Goal: Task Accomplishment & Management: Use online tool/utility

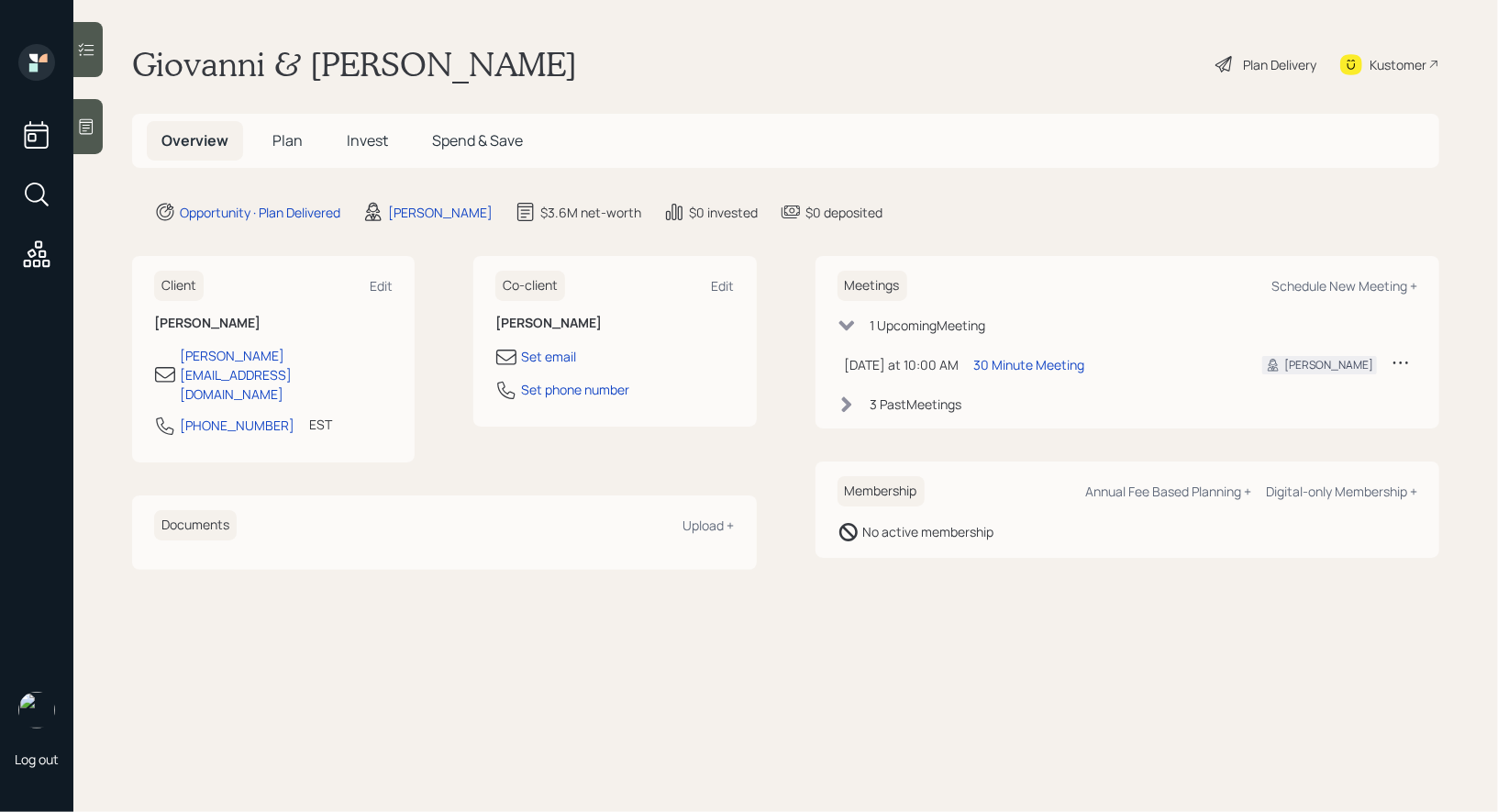
click at [283, 141] on span "Plan" at bounding box center [287, 140] width 30 height 20
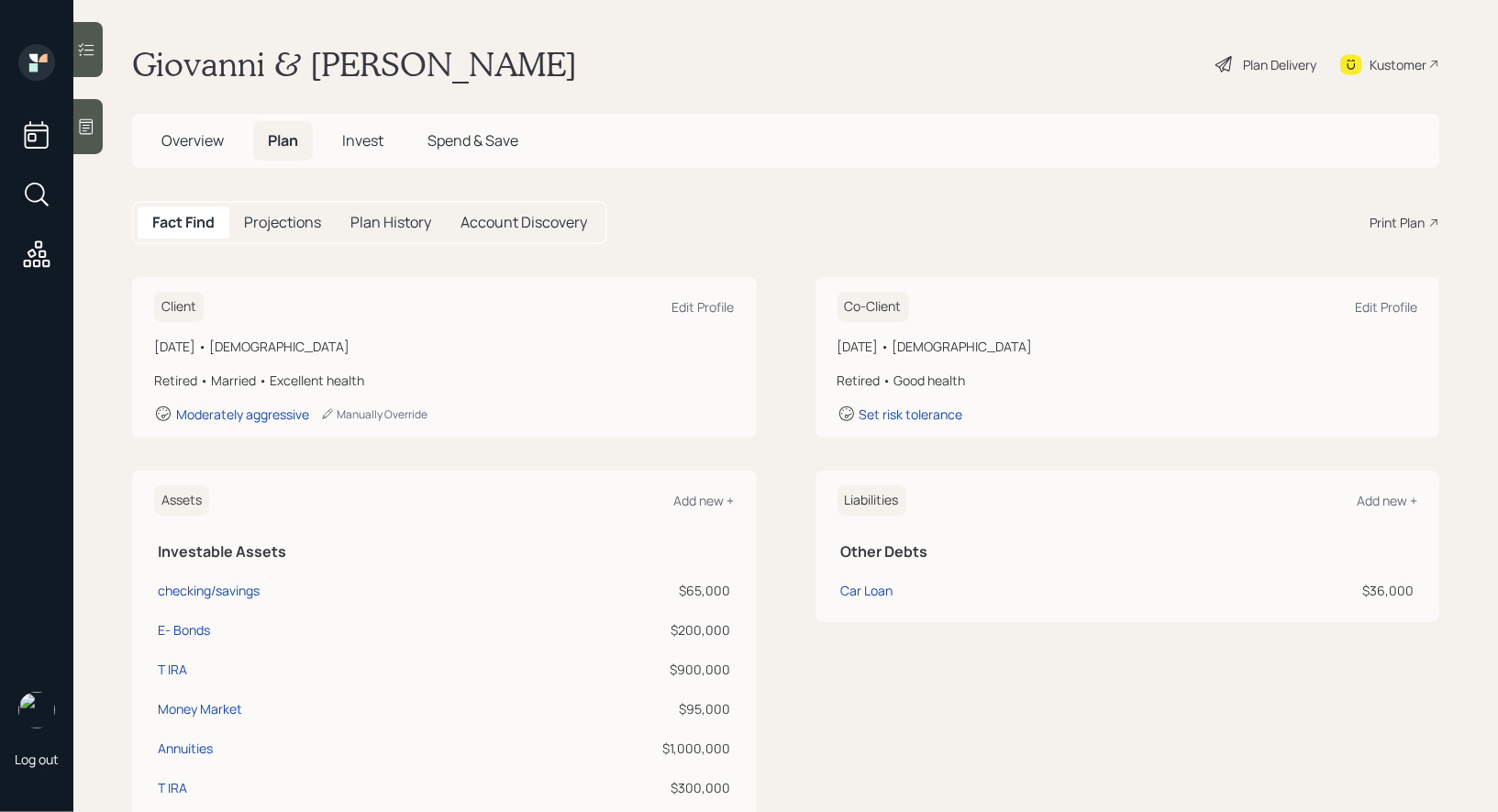
click at [1298, 59] on div "Plan Delivery" at bounding box center [1280, 65] width 74 height 19
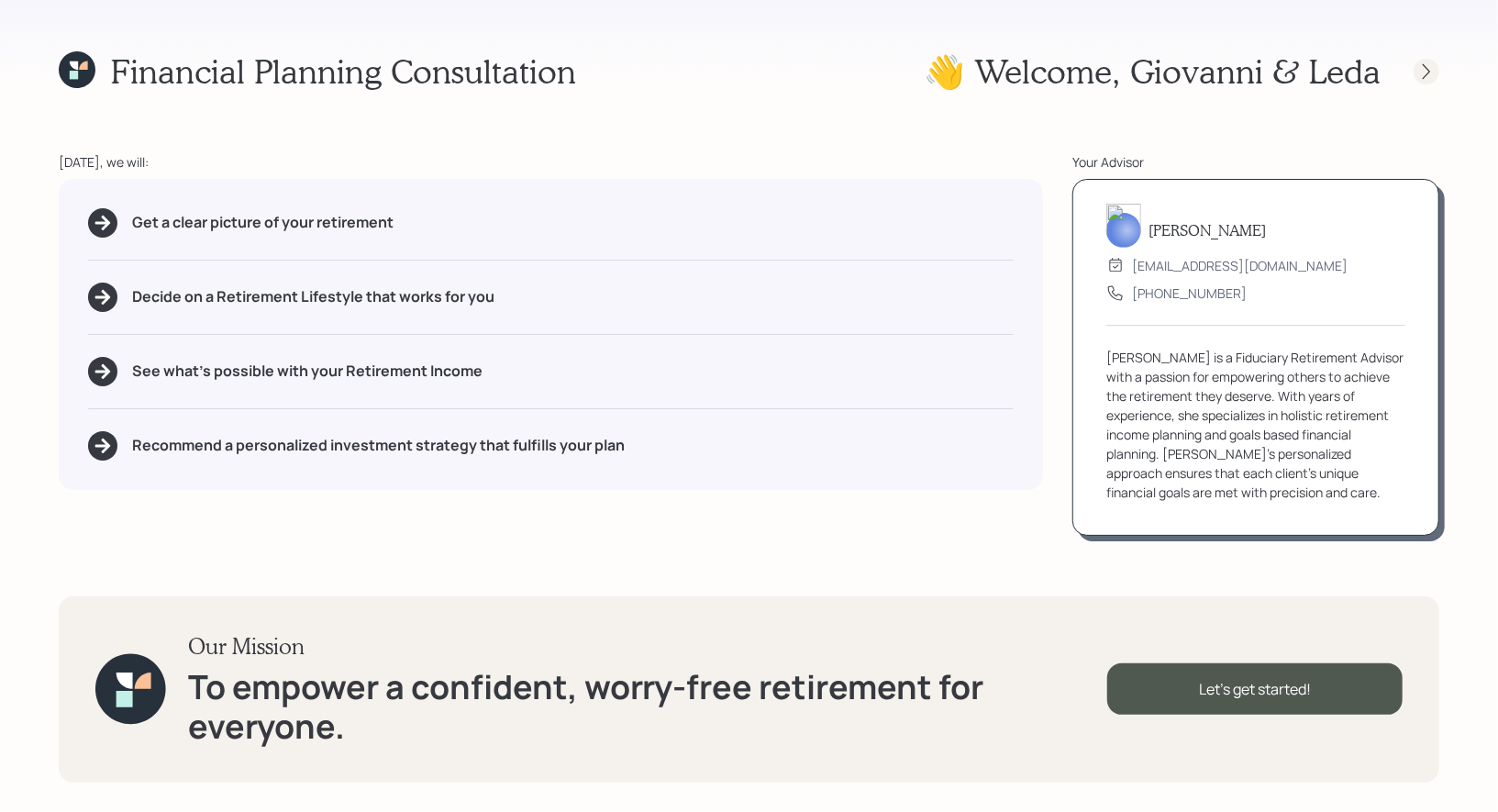
click at [1432, 70] on icon at bounding box center [1427, 72] width 18 height 18
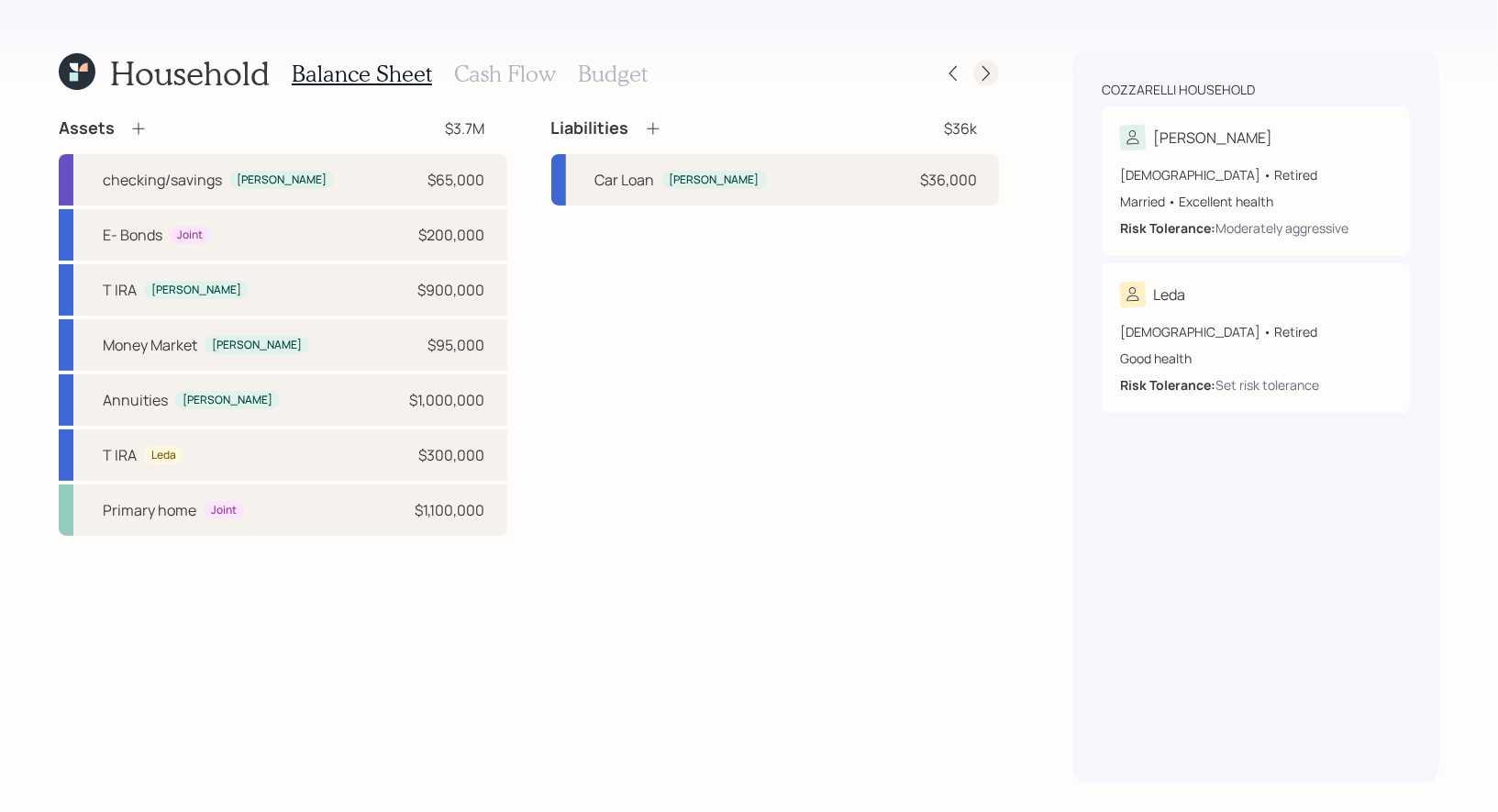
click at [991, 75] on icon at bounding box center [987, 74] width 18 height 18
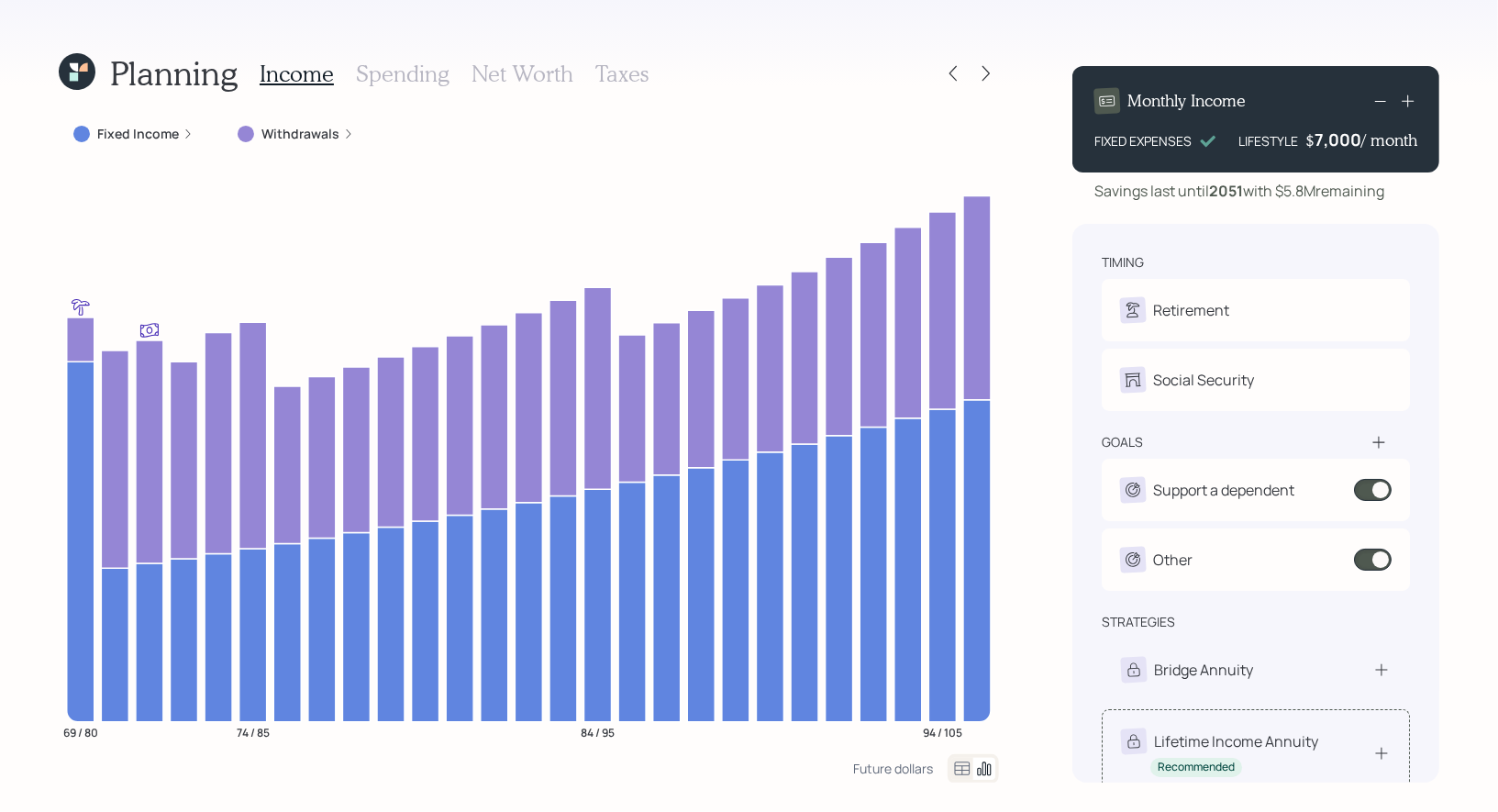
click at [1282, 745] on div "Lifetime Income Annuity" at bounding box center [1236, 741] width 164 height 22
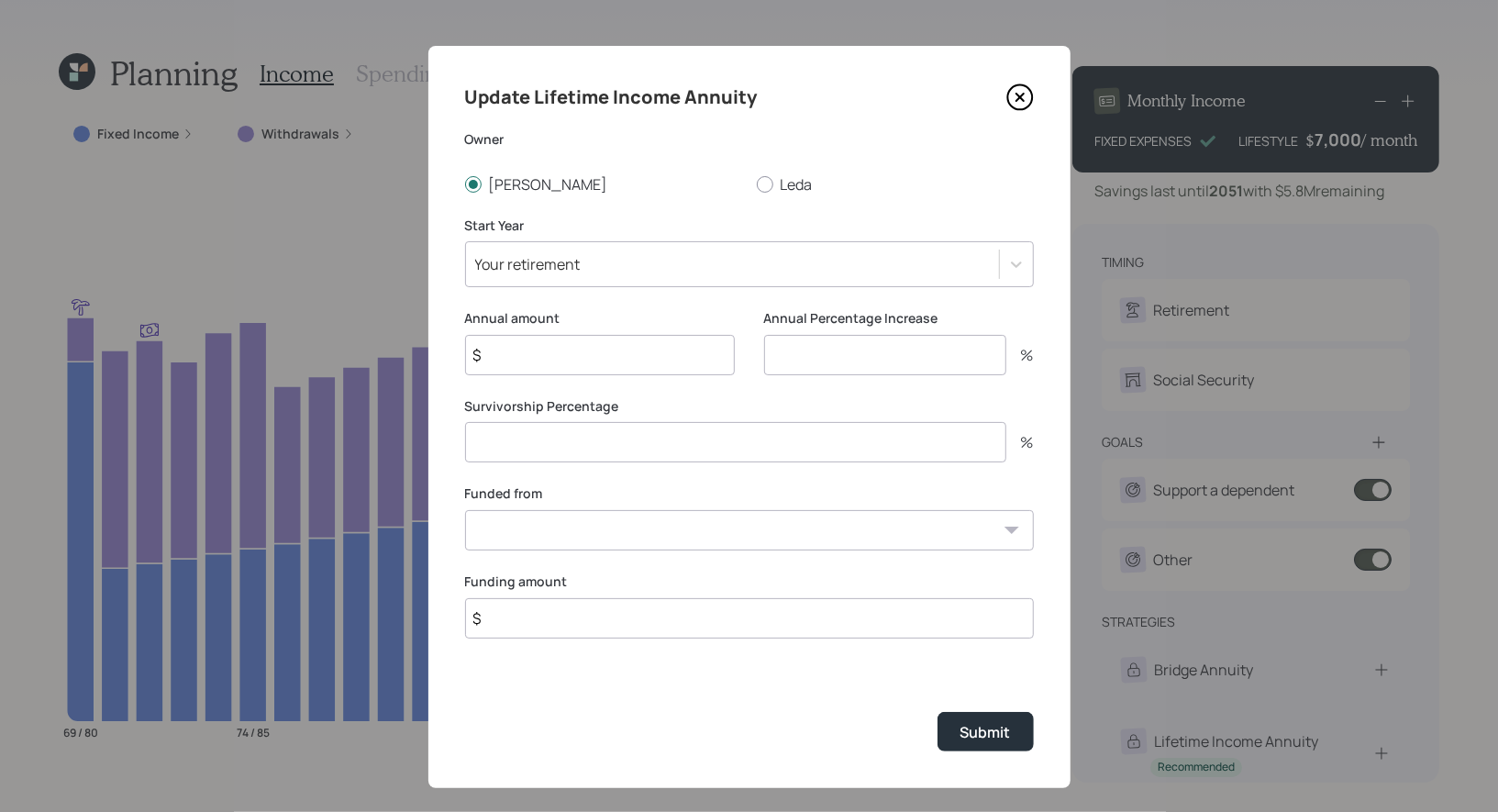
click at [1025, 93] on icon at bounding box center [1020, 97] width 28 height 28
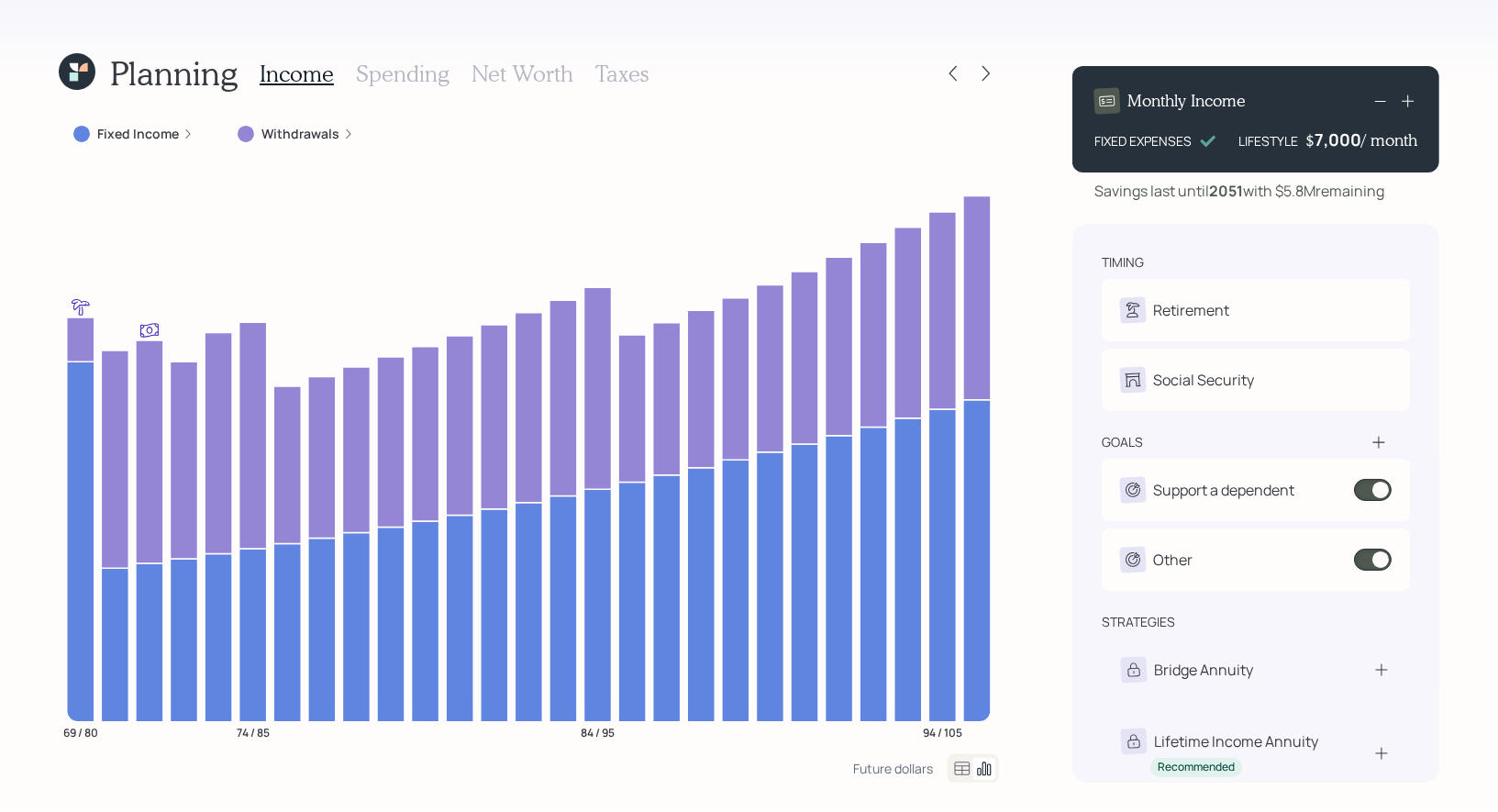
click at [521, 77] on h3 "Net Worth" at bounding box center [522, 74] width 102 height 27
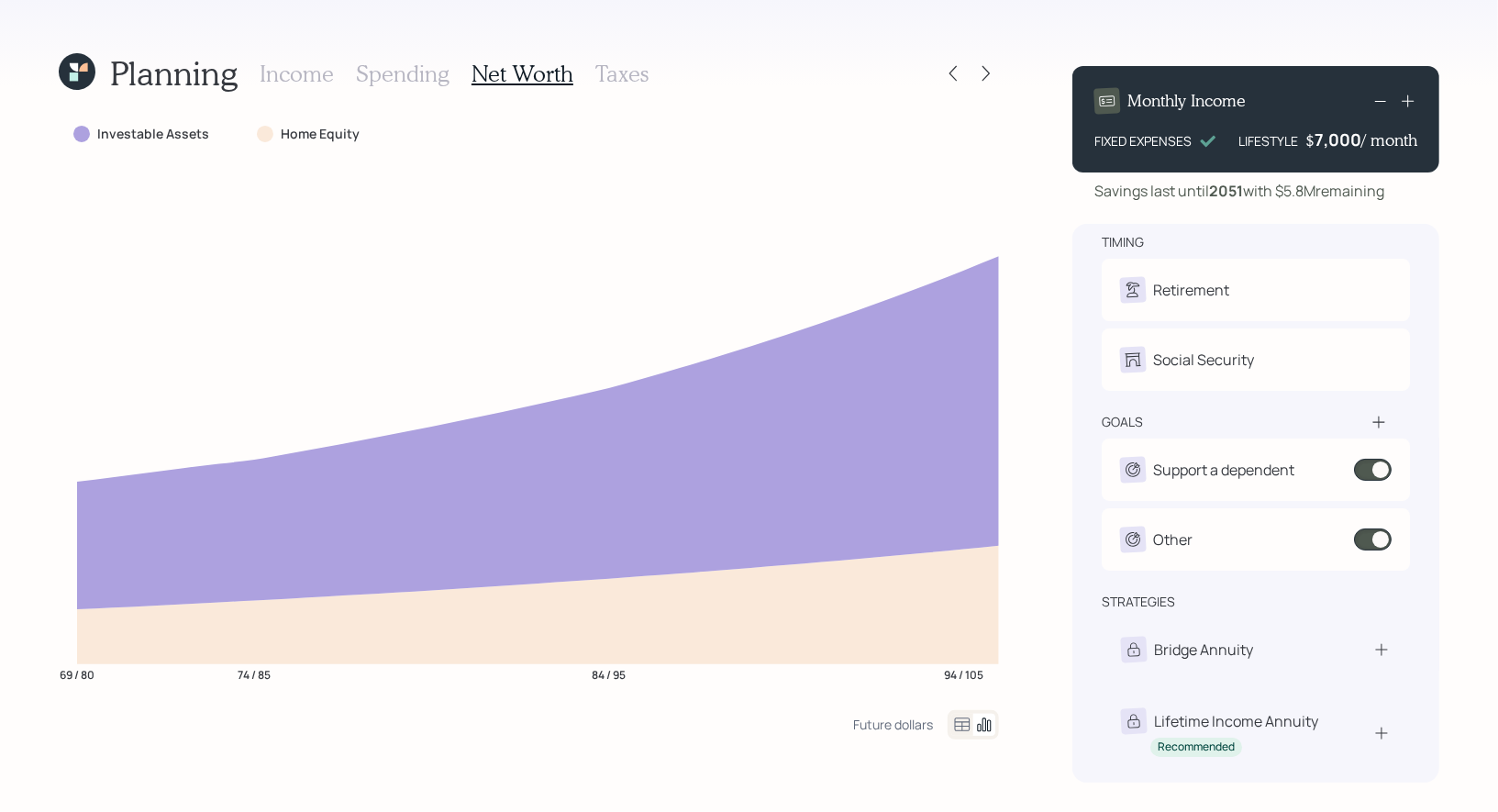
scroll to position [22, 0]
click at [305, 64] on h3 "Income" at bounding box center [296, 74] width 75 height 27
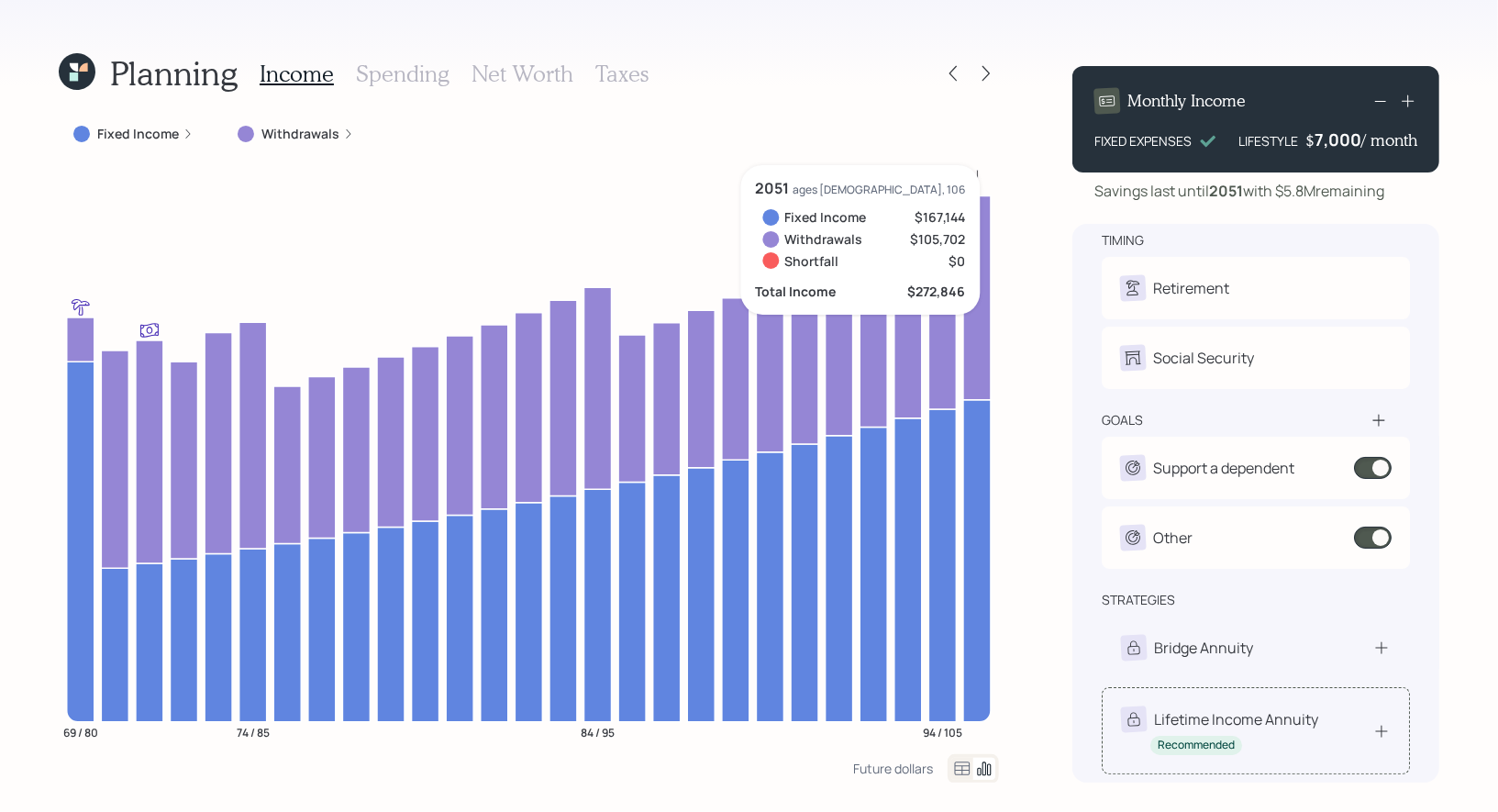
click at [1360, 732] on div "Lifetime Income Annuity Recommended" at bounding box center [1256, 730] width 270 height 49
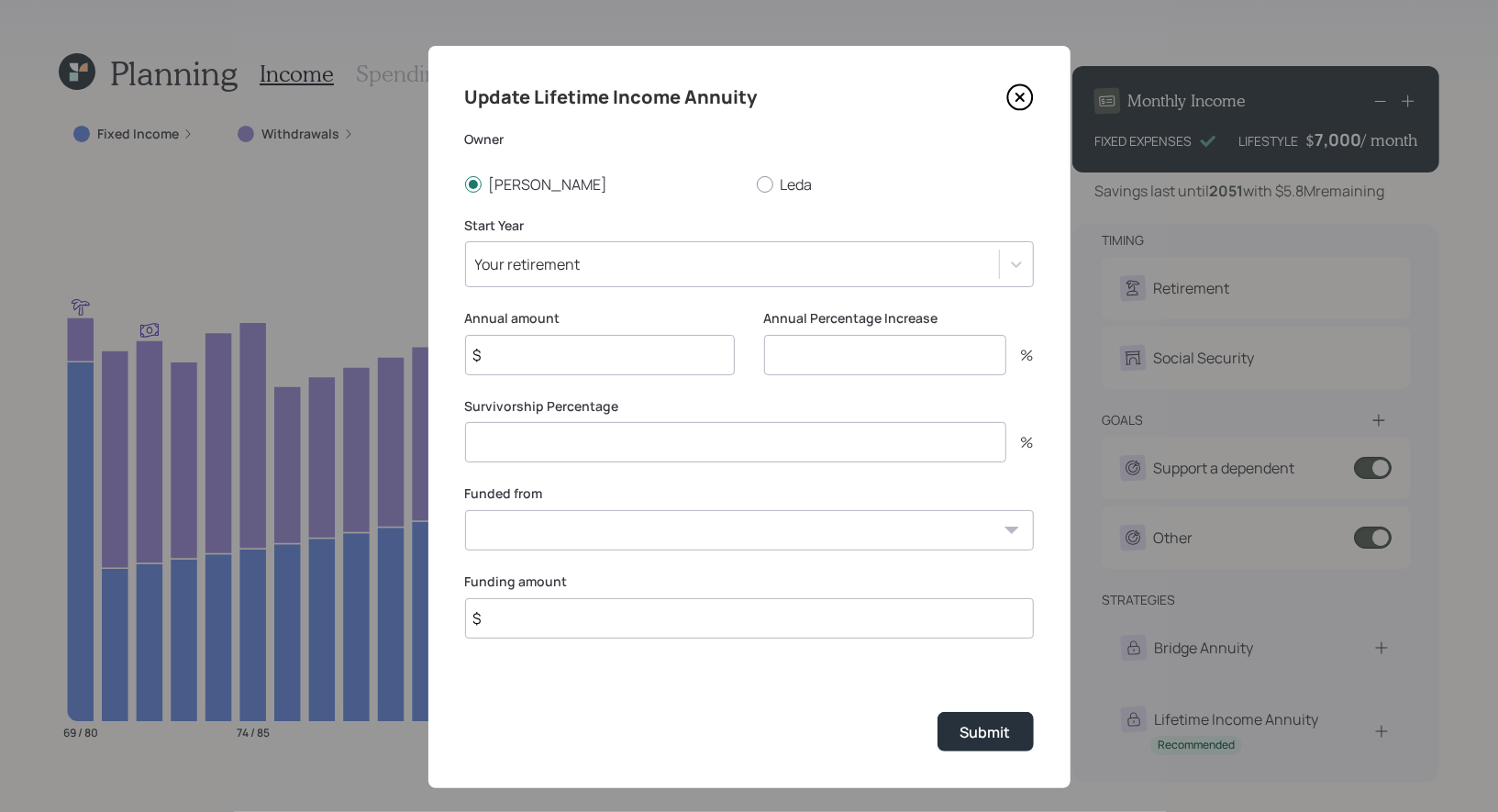
click at [559, 359] on input "$" at bounding box center [600, 355] width 270 height 41
type input "$ 19,269"
click at [795, 352] on input "number" at bounding box center [885, 355] width 242 height 41
type input "0"
click at [656, 446] on input "number" at bounding box center [736, 442] width 541 height 41
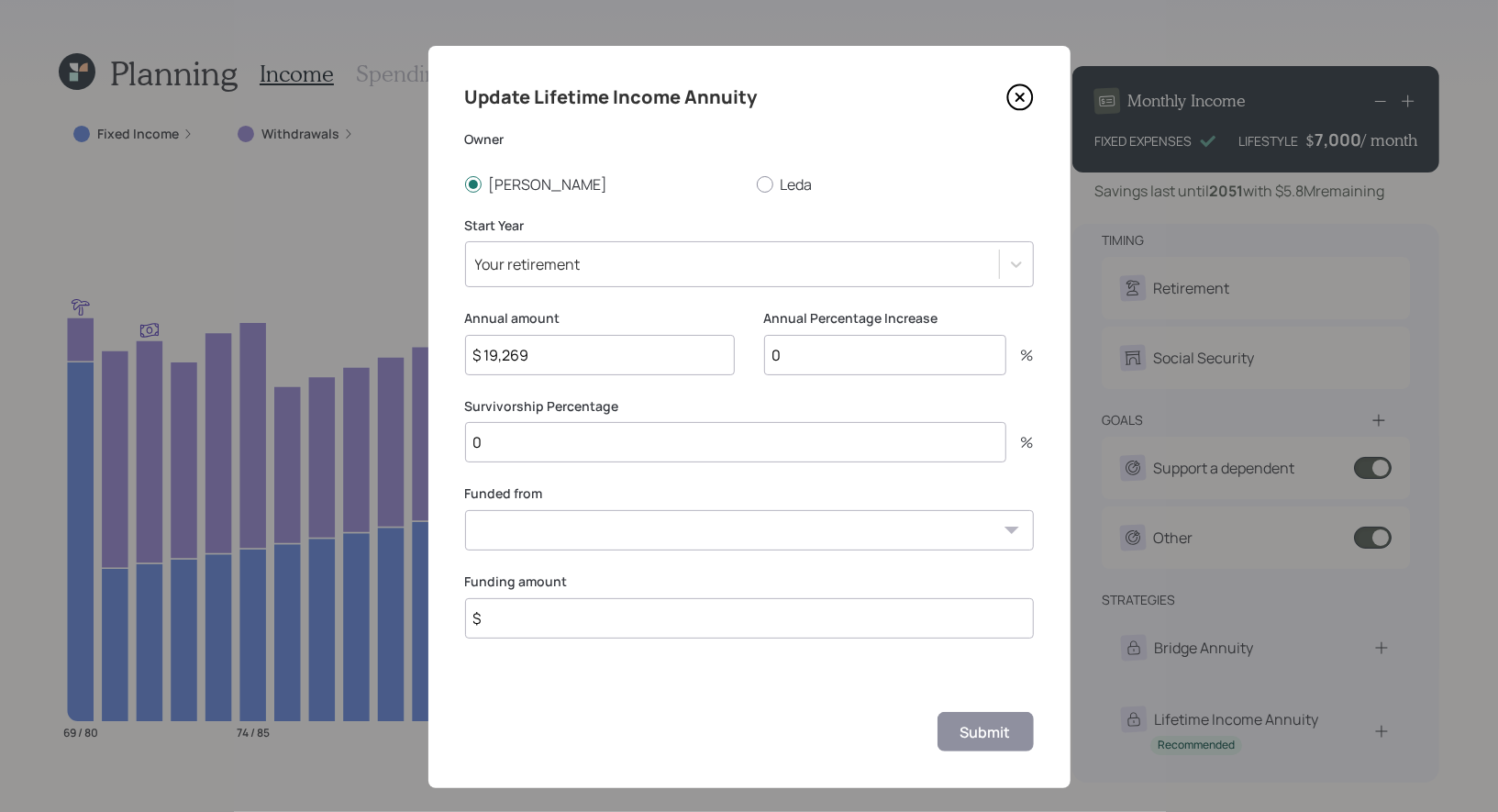
type input "0"
click at [569, 536] on select "checking/savings ($65,000) E- Bonds ($200,000) T IRA ($900,000) Money Market ($…" at bounding box center [749, 531] width 569 height 41
select select "da7f5793-001c-40ba-a41b-304b35a8eb13"
click at [465, 510] on select "checking/savings ($65,000) E- Bonds ($200,000) T IRA ($900,000) Money Market ($…" at bounding box center [749, 531] width 569 height 41
click at [527, 625] on input "$" at bounding box center [749, 618] width 569 height 41
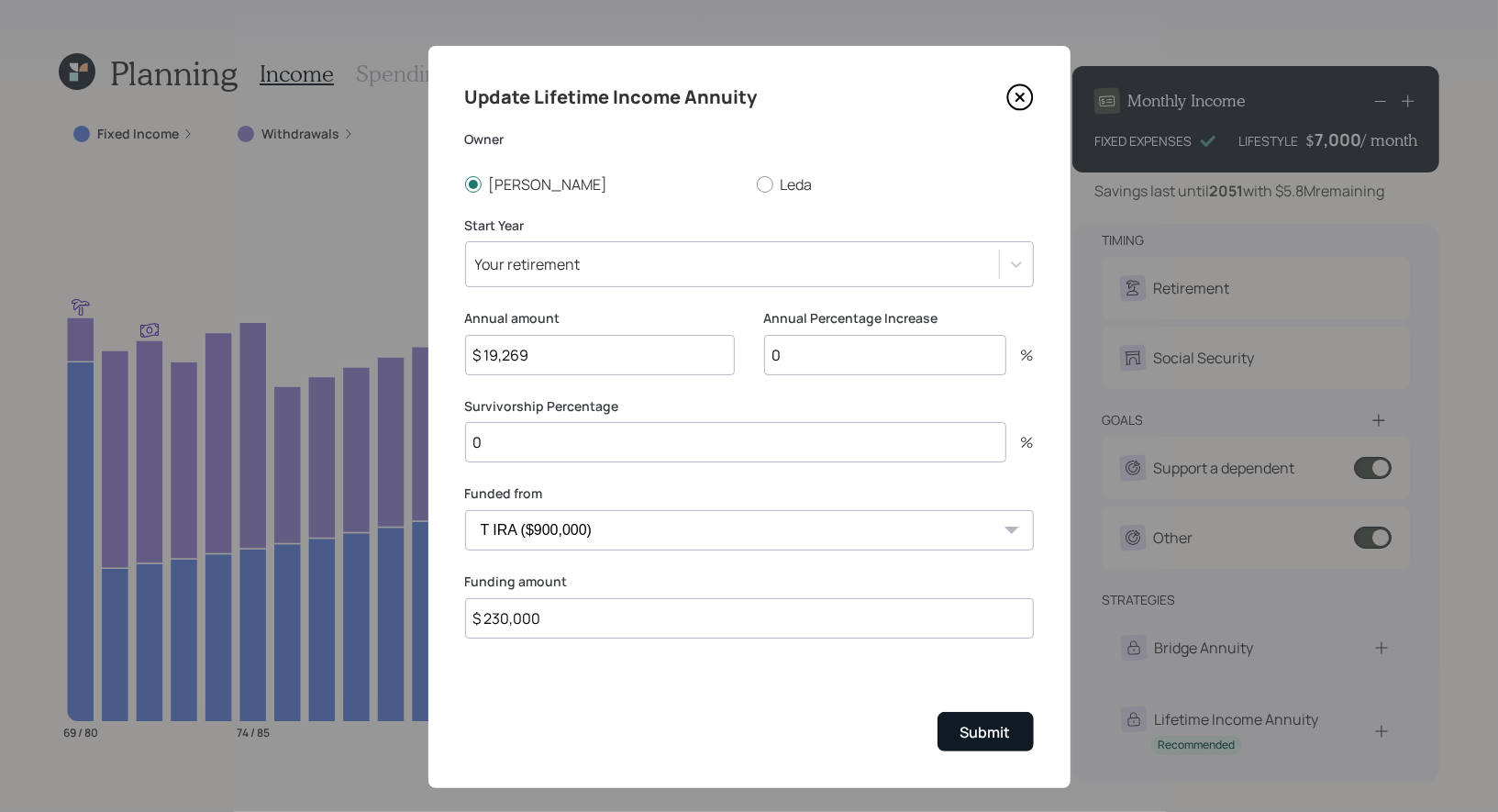
type input "$ 230,000"
click at [991, 730] on div "Submit" at bounding box center [986, 732] width 51 height 20
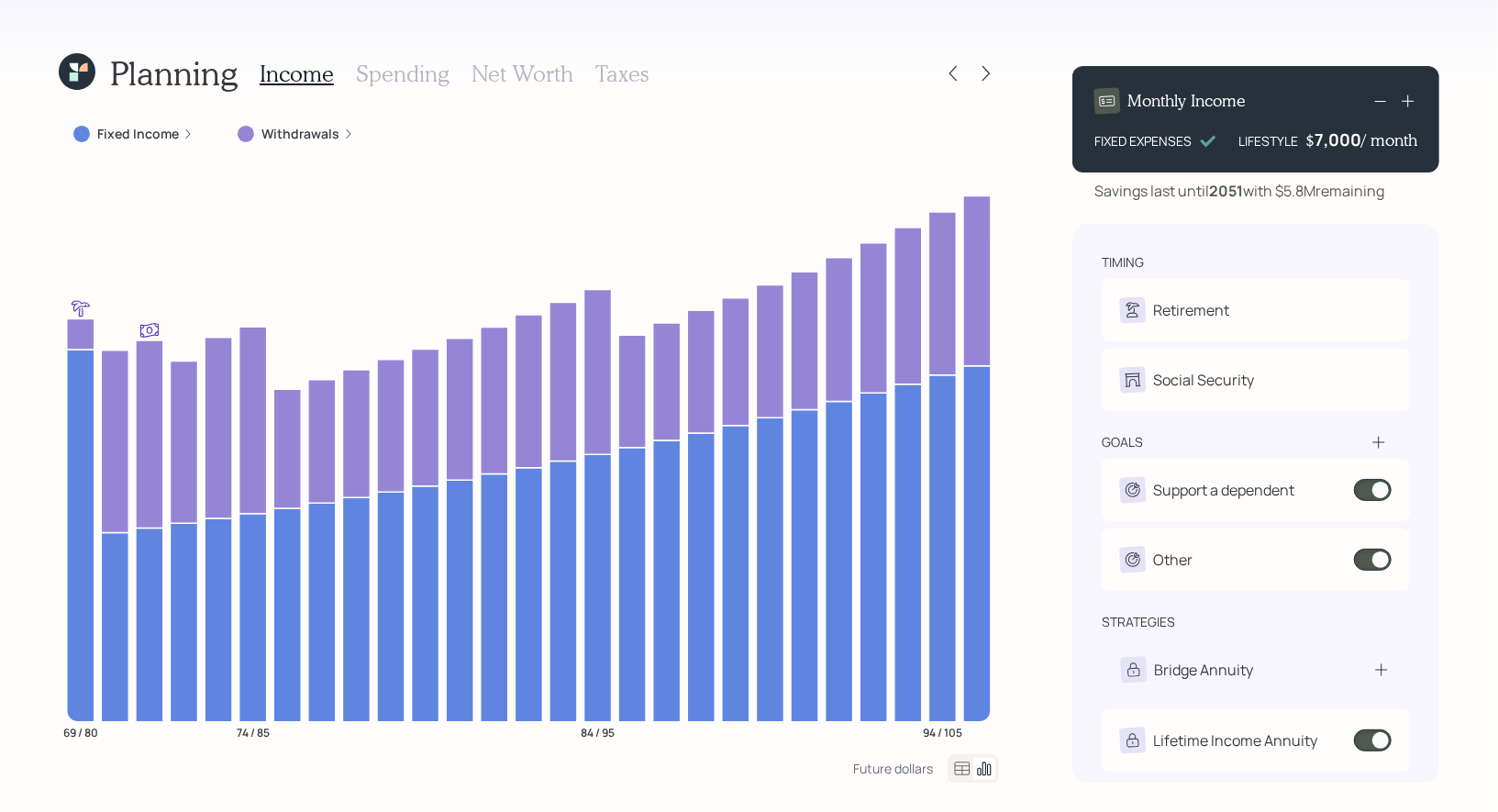
click at [540, 73] on h3 "Net Worth" at bounding box center [522, 74] width 102 height 27
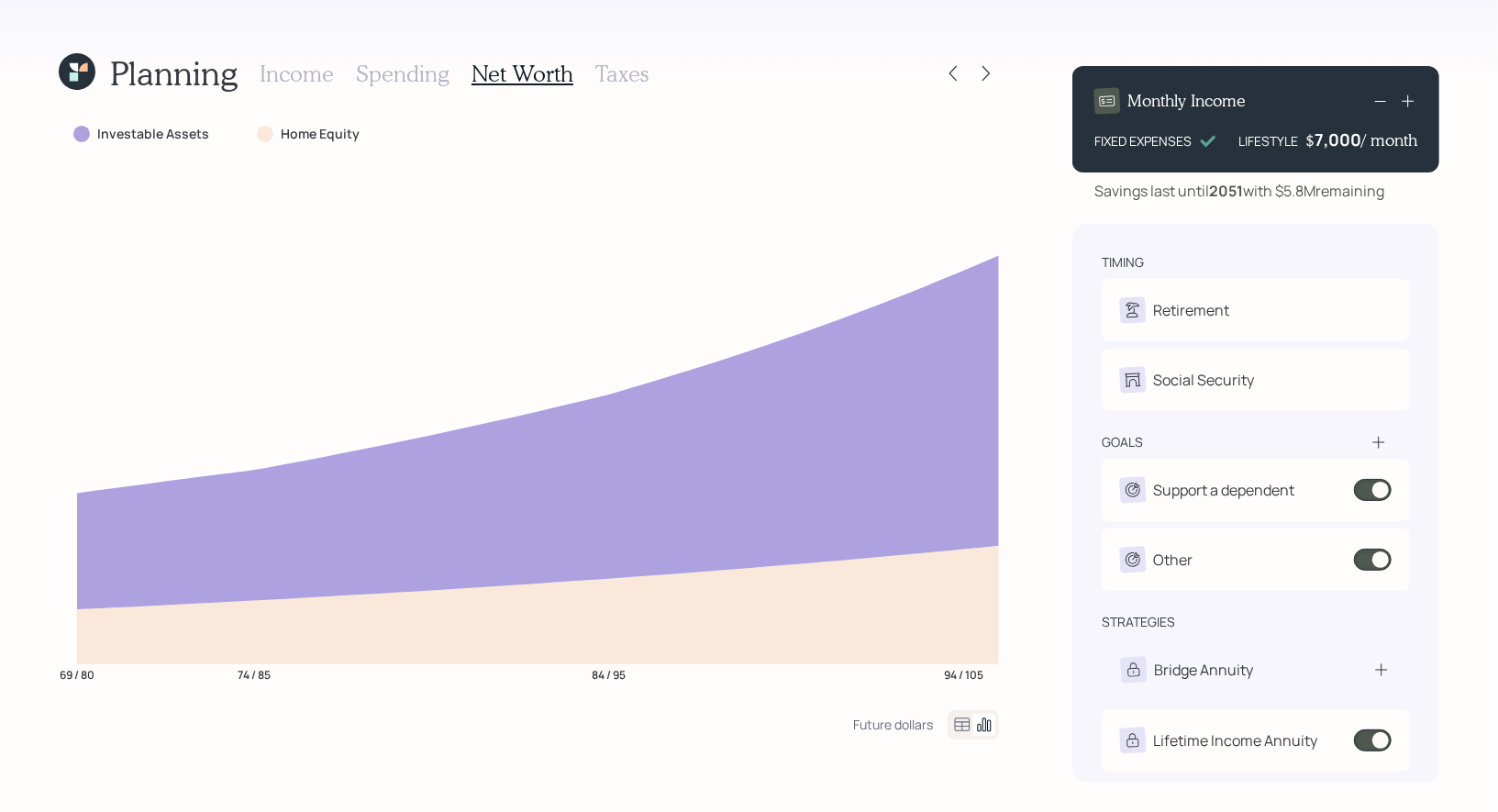
click at [393, 75] on h3 "Spending" at bounding box center [402, 74] width 93 height 27
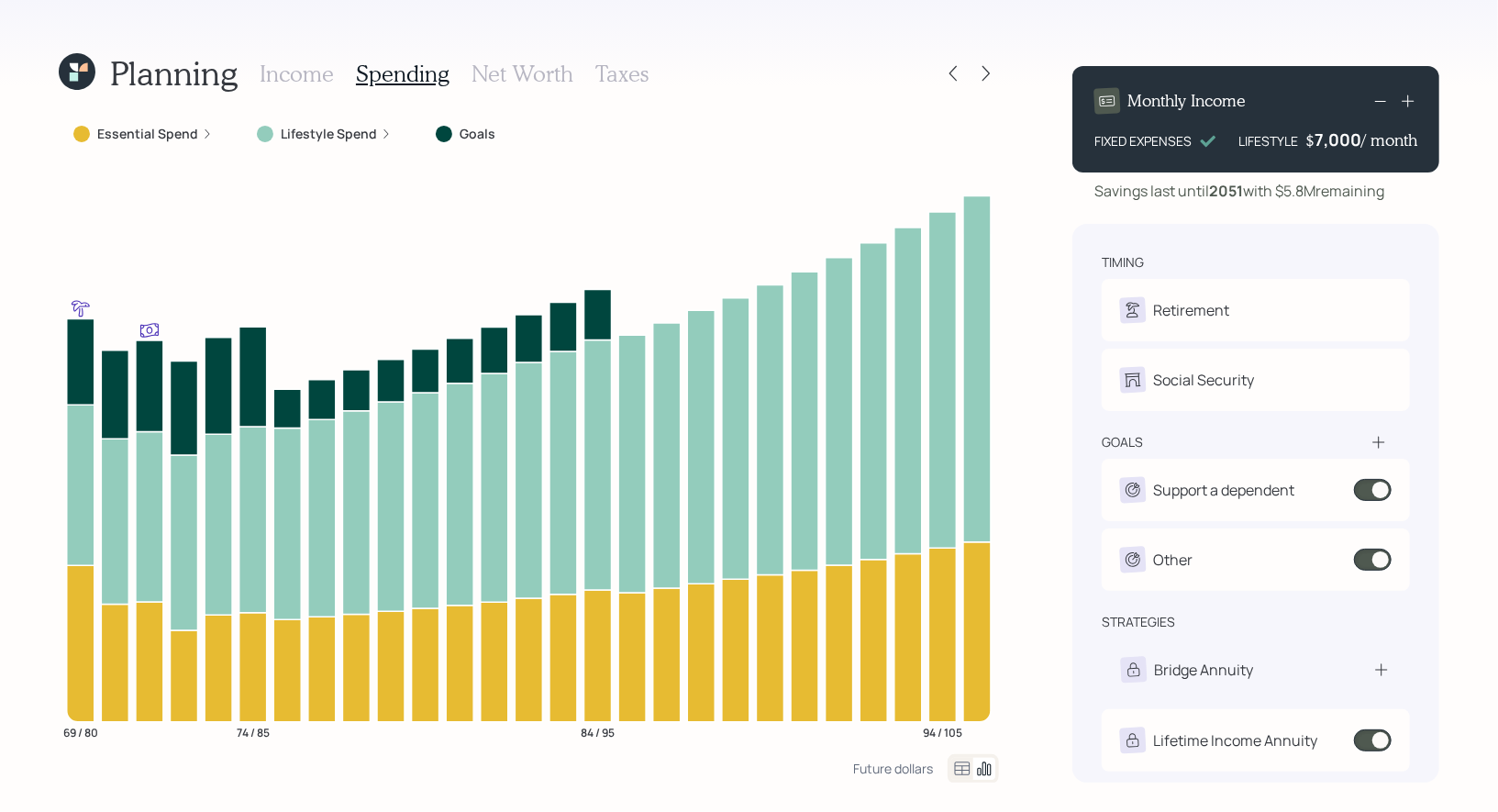
click at [289, 78] on h3 "Income" at bounding box center [296, 74] width 75 height 27
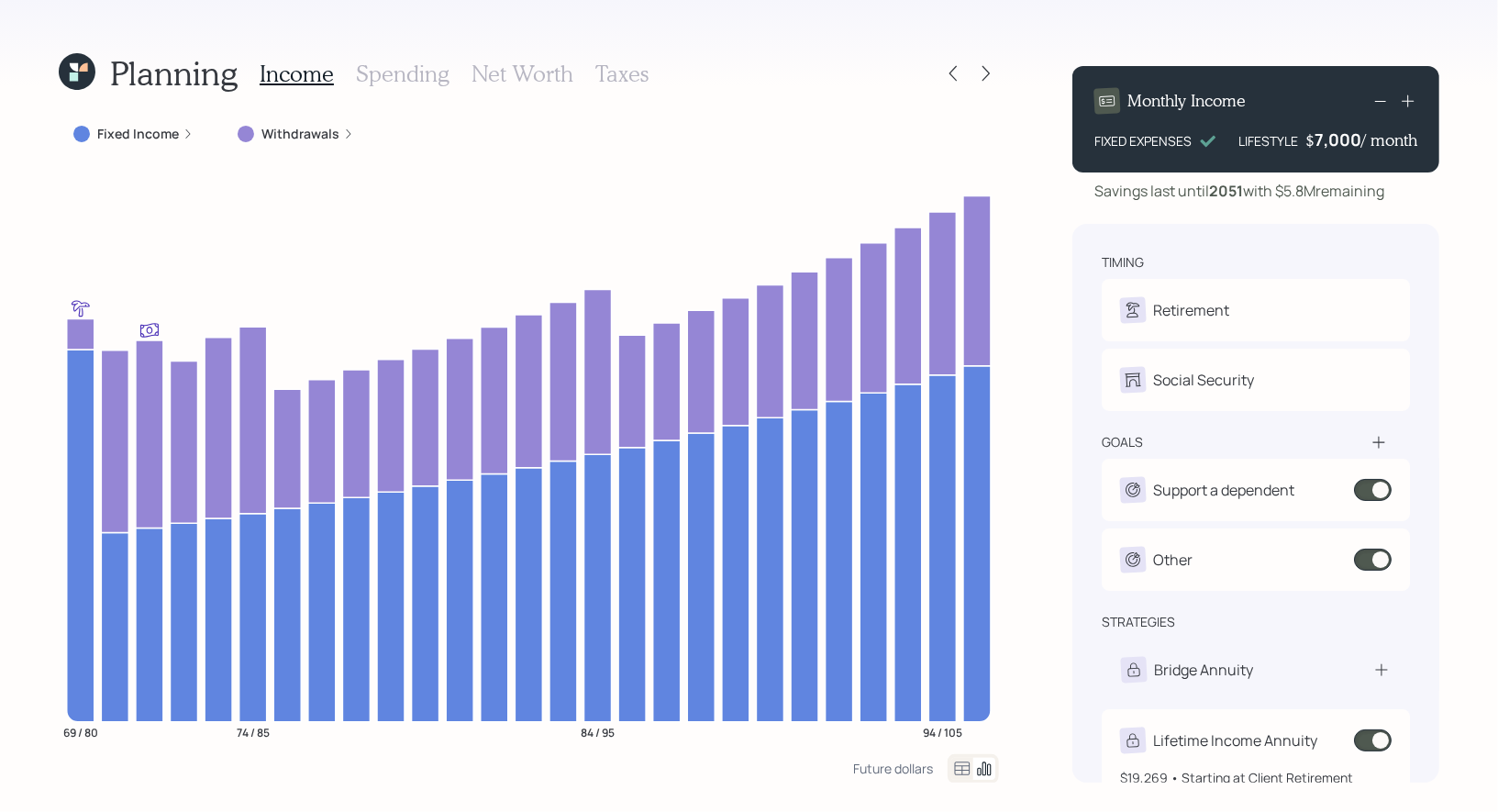
click at [1271, 744] on div "Lifetime Income Annuity" at bounding box center [1235, 740] width 164 height 22
select select "da7f5793-001c-40ba-a41b-304b35a8eb13"
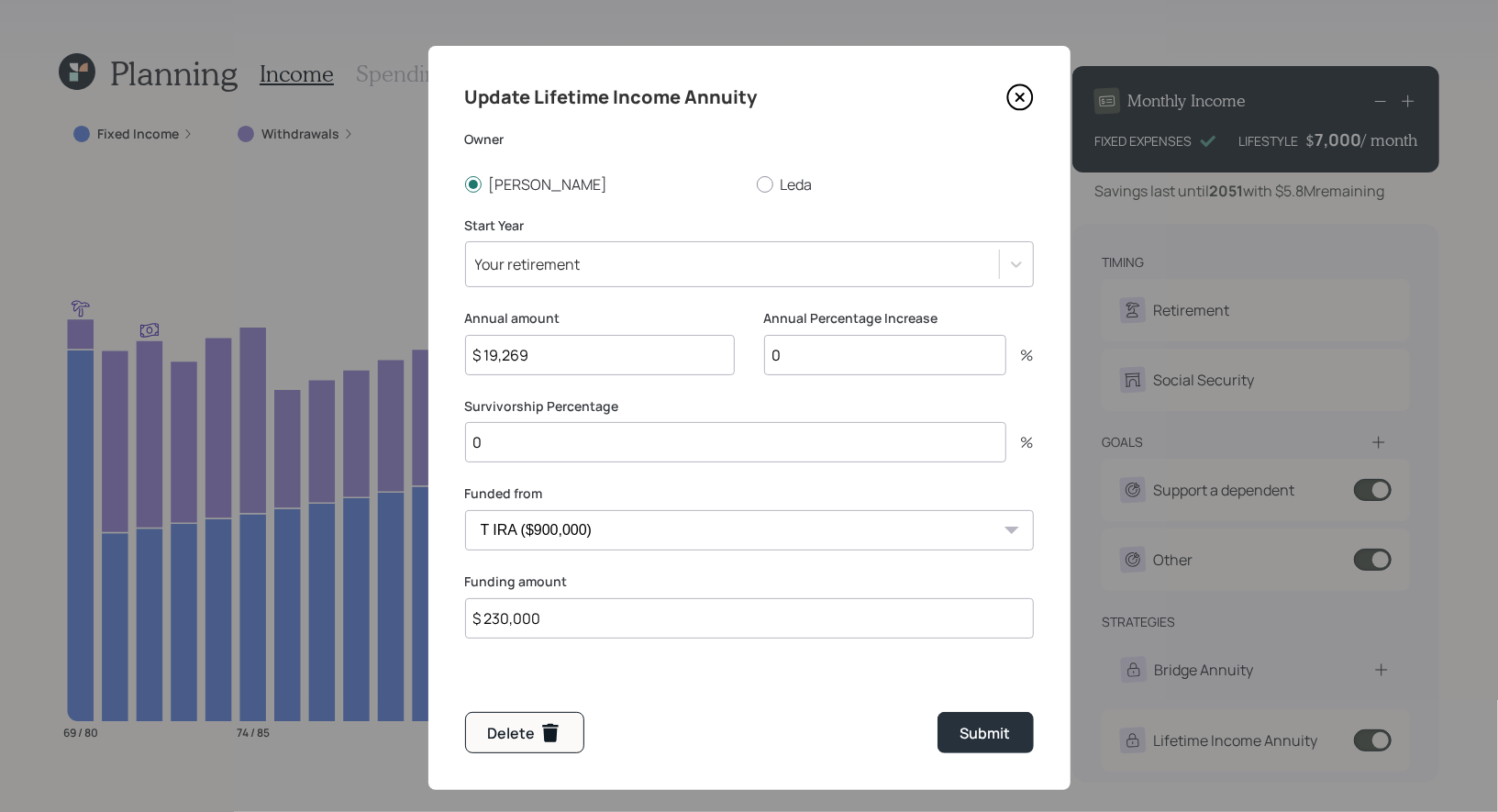
click at [566, 355] on input "$ 19,269" at bounding box center [600, 355] width 270 height 41
type input "$ 38,538"
click at [561, 620] on input "$ 230,000" at bounding box center [749, 618] width 569 height 41
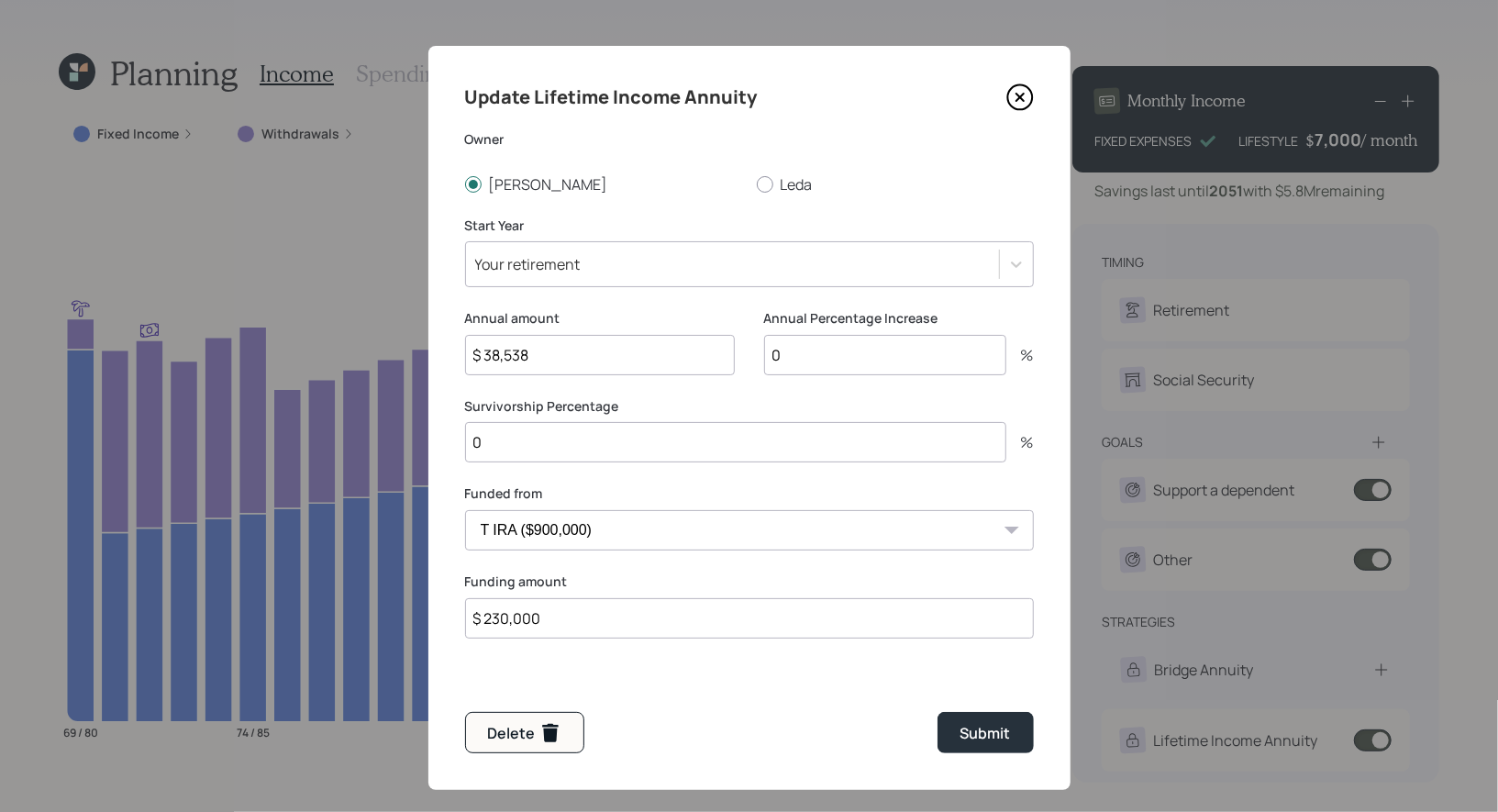
click at [561, 620] on input "$ 230,000" at bounding box center [749, 618] width 569 height 41
type input "$ 460,000"
click at [994, 732] on div "Submit" at bounding box center [986, 733] width 51 height 22
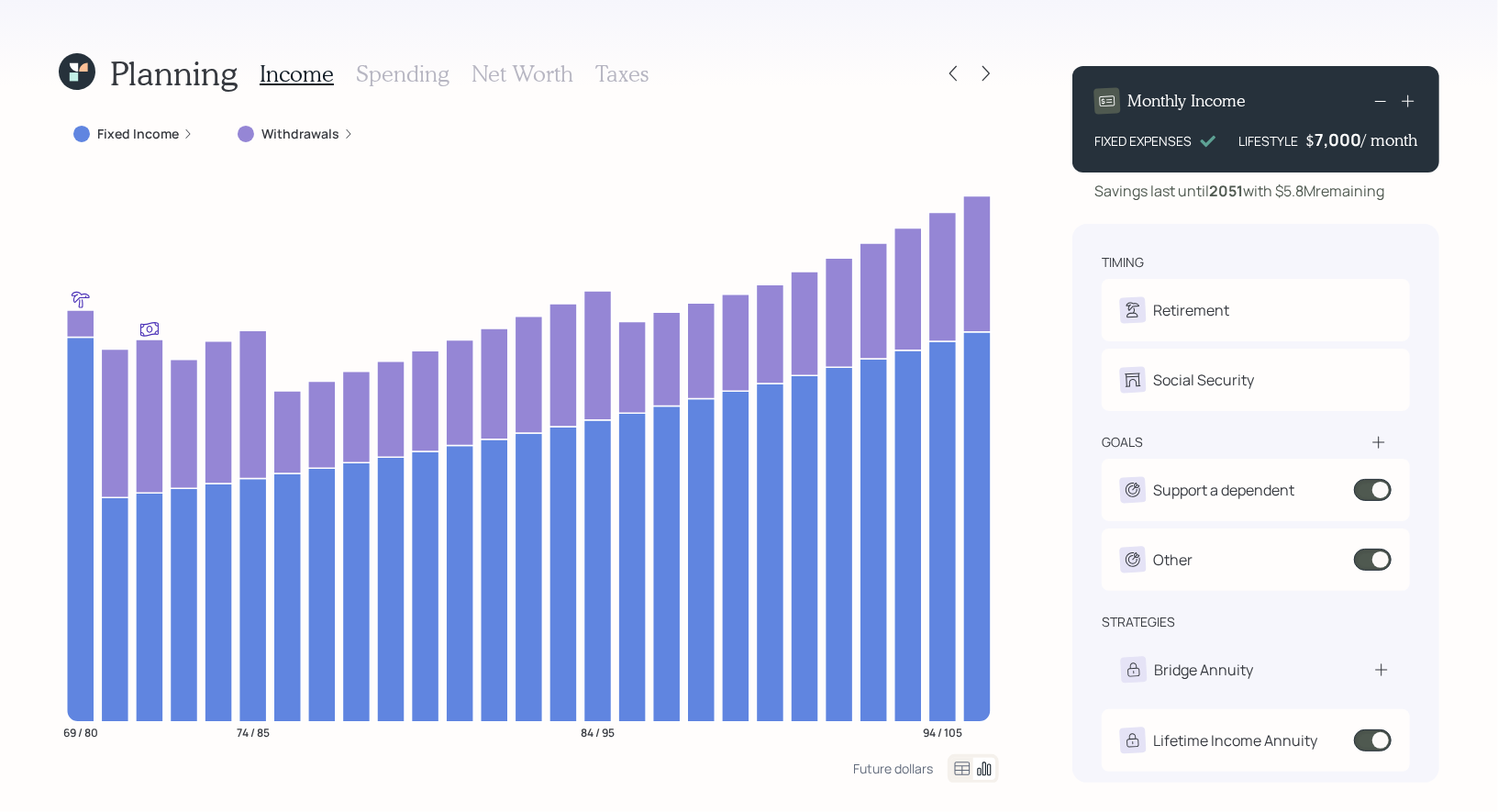
click at [510, 68] on h3 "Net Worth" at bounding box center [522, 74] width 102 height 27
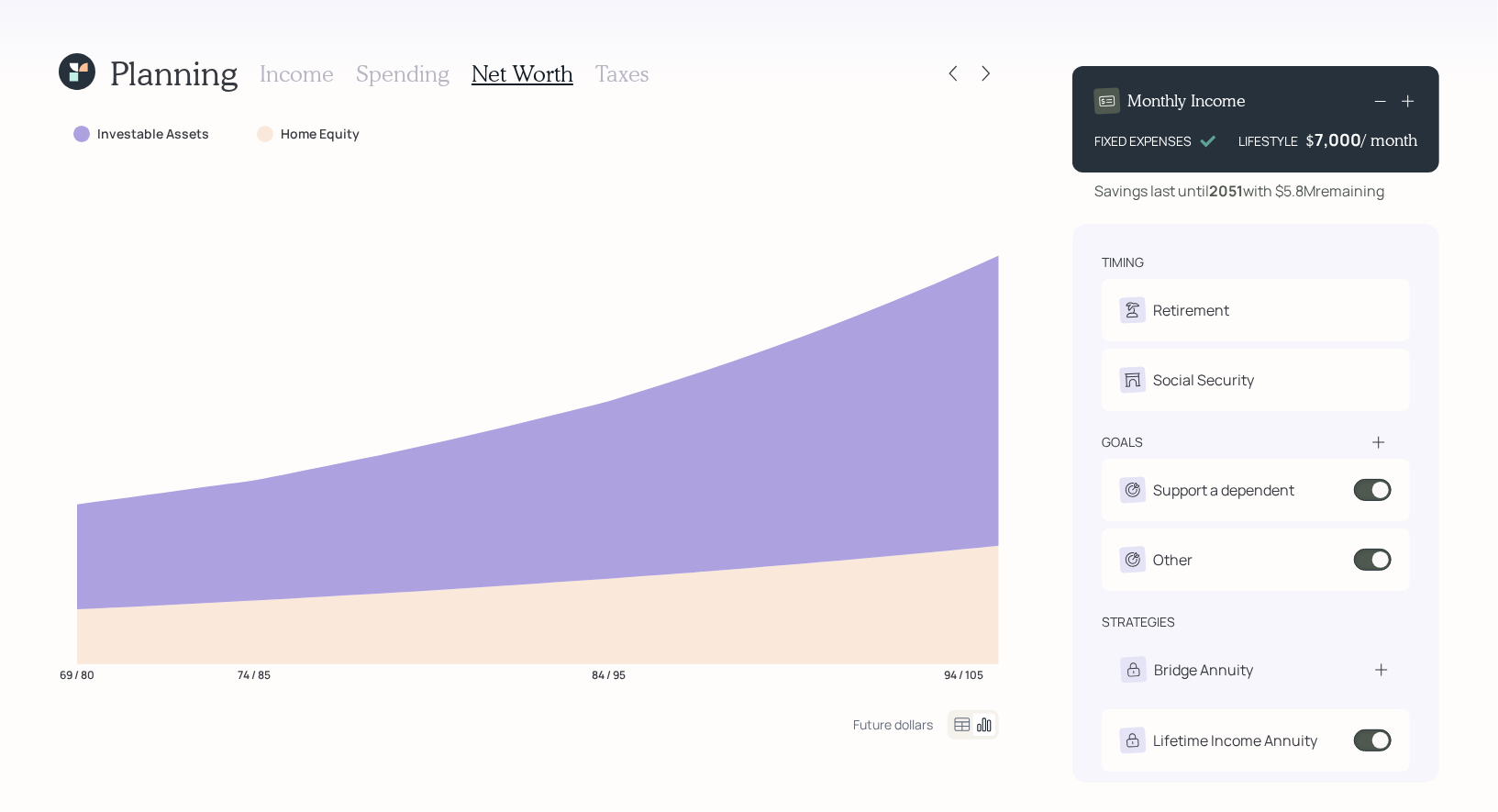
click at [281, 78] on h3 "Income" at bounding box center [296, 74] width 75 height 27
